Goal: Check status: Check status

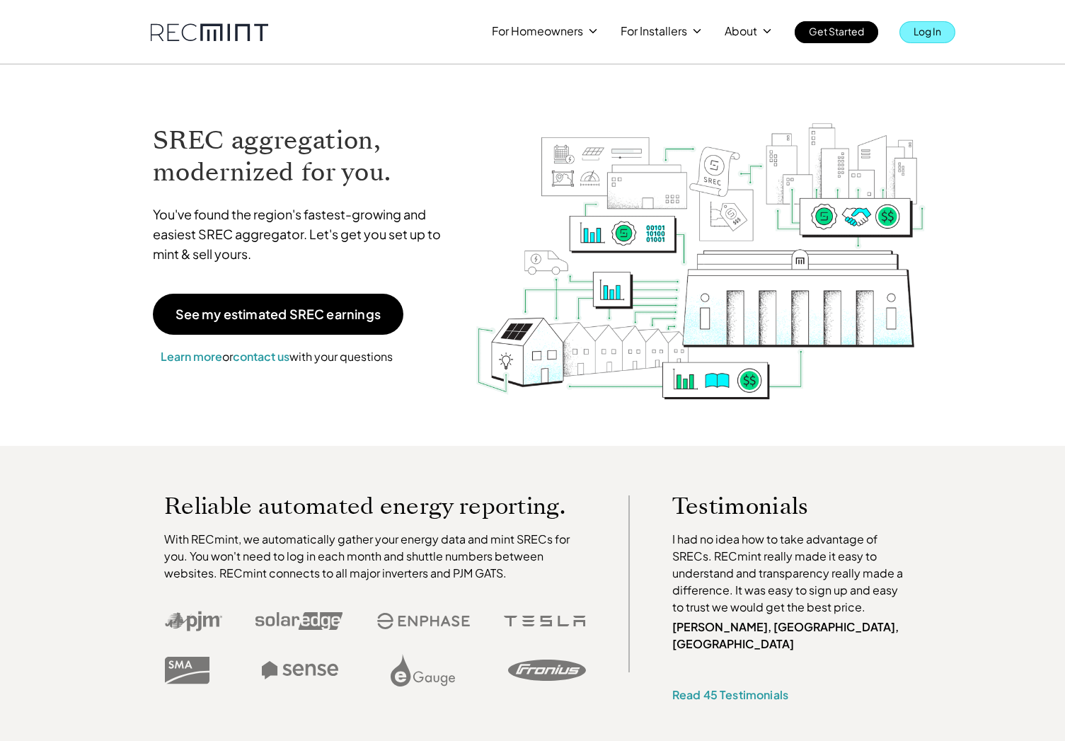
click at [912, 25] on link "Log In" at bounding box center [927, 32] width 56 height 22
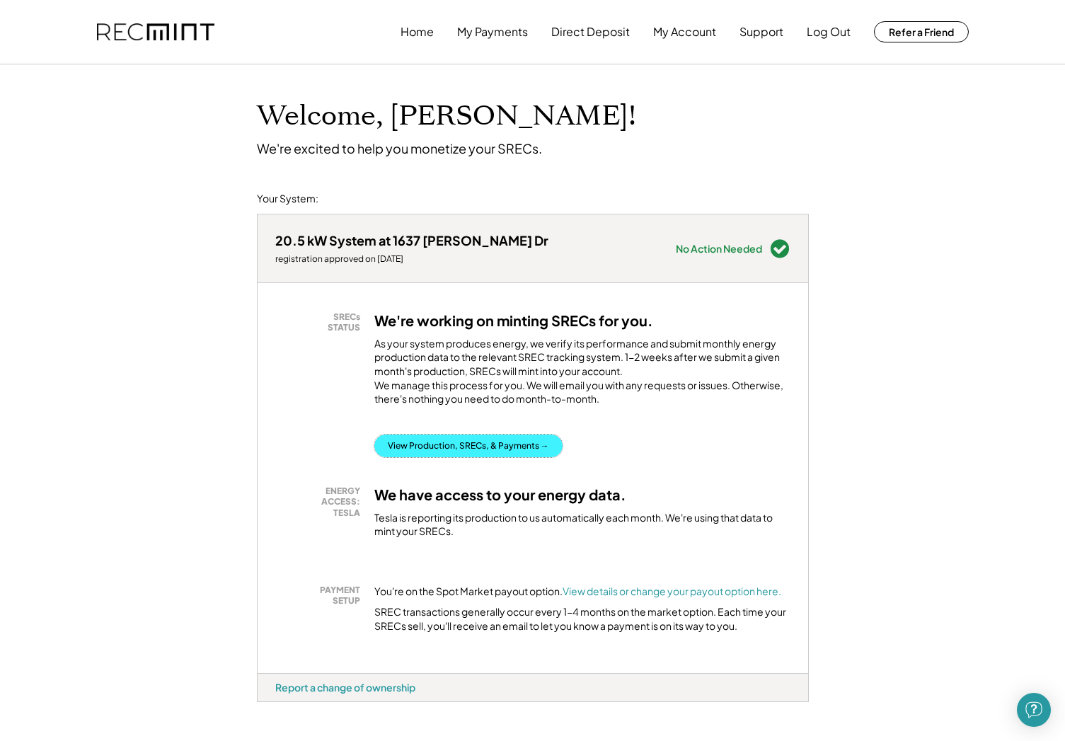
click at [389, 457] on button "View Production, SRECs, & Payments →" at bounding box center [468, 445] width 188 height 23
